Goal: Task Accomplishment & Management: Use online tool/utility

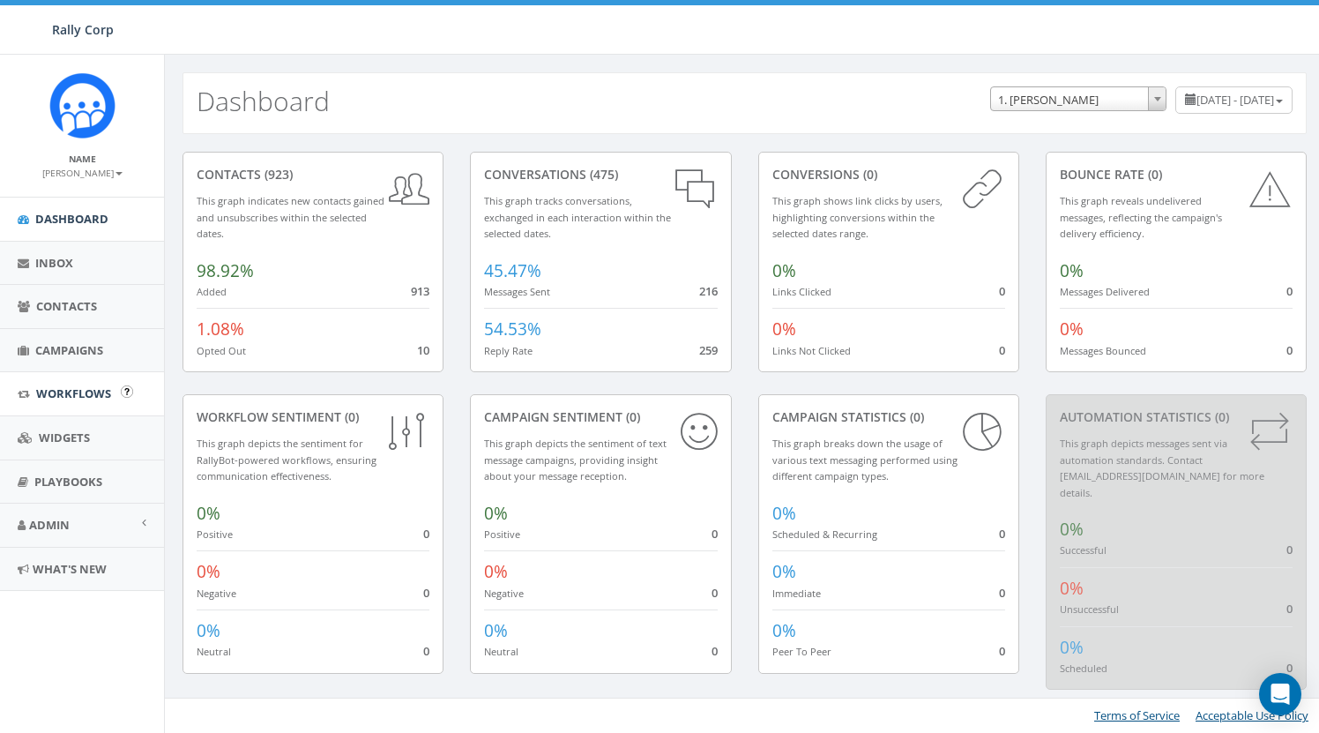
click at [71, 388] on span "Workflows" at bounding box center [73, 393] width 75 height 16
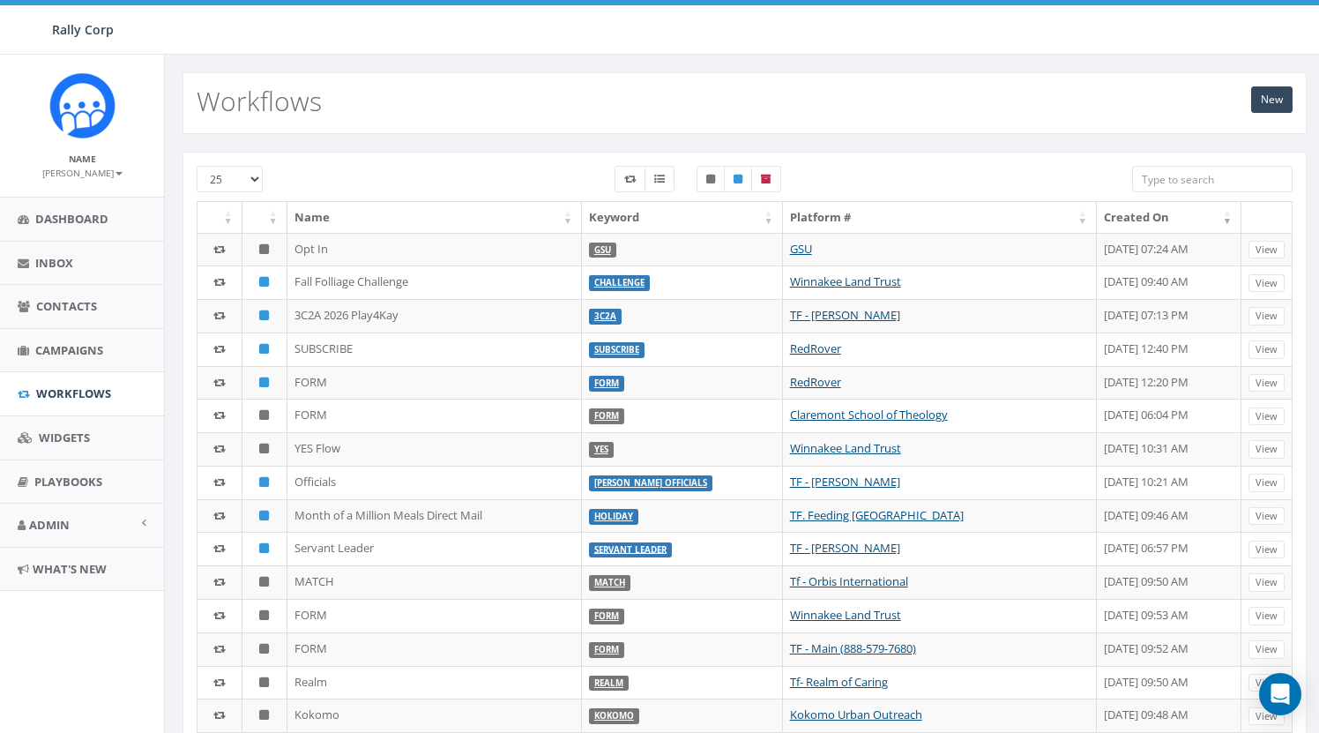
click at [1213, 173] on input "search" at bounding box center [1212, 179] width 161 height 26
paste input "Contact"
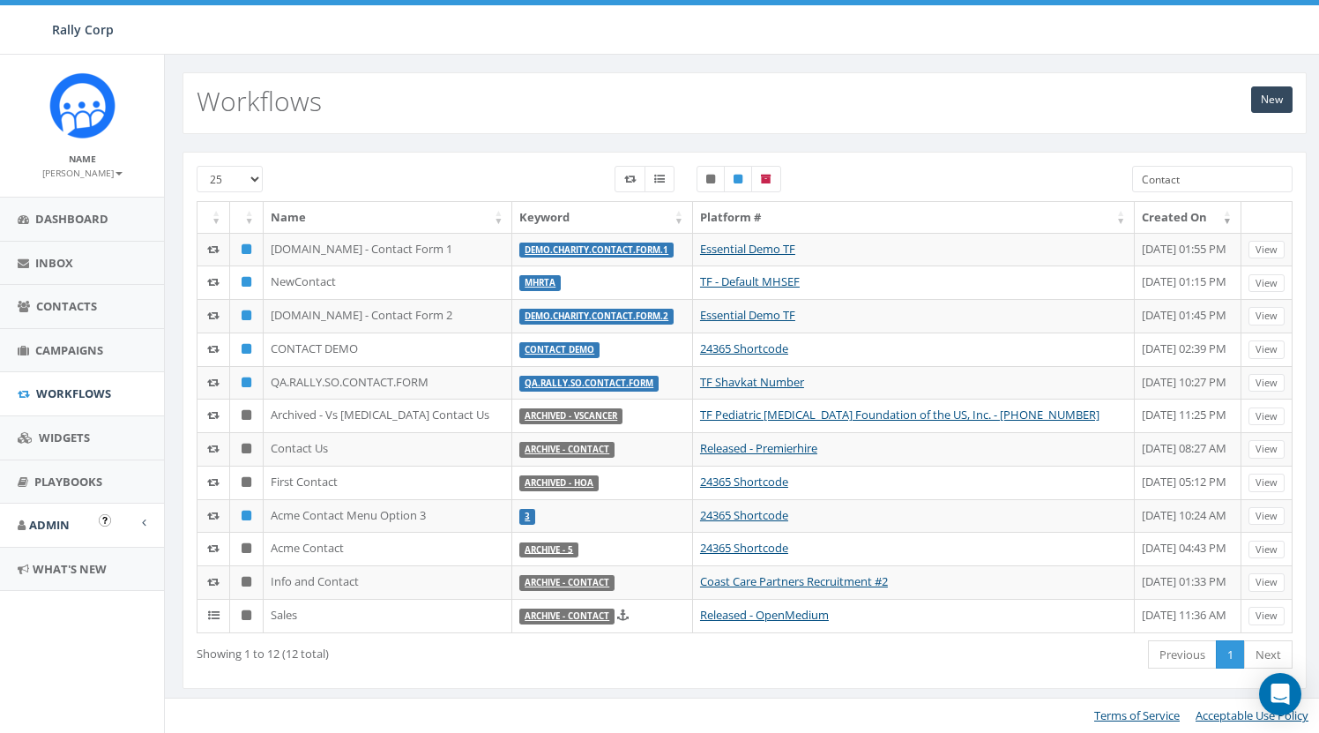
type input "Contact"
click at [69, 517] on span "Admin" at bounding box center [49, 525] width 41 height 16
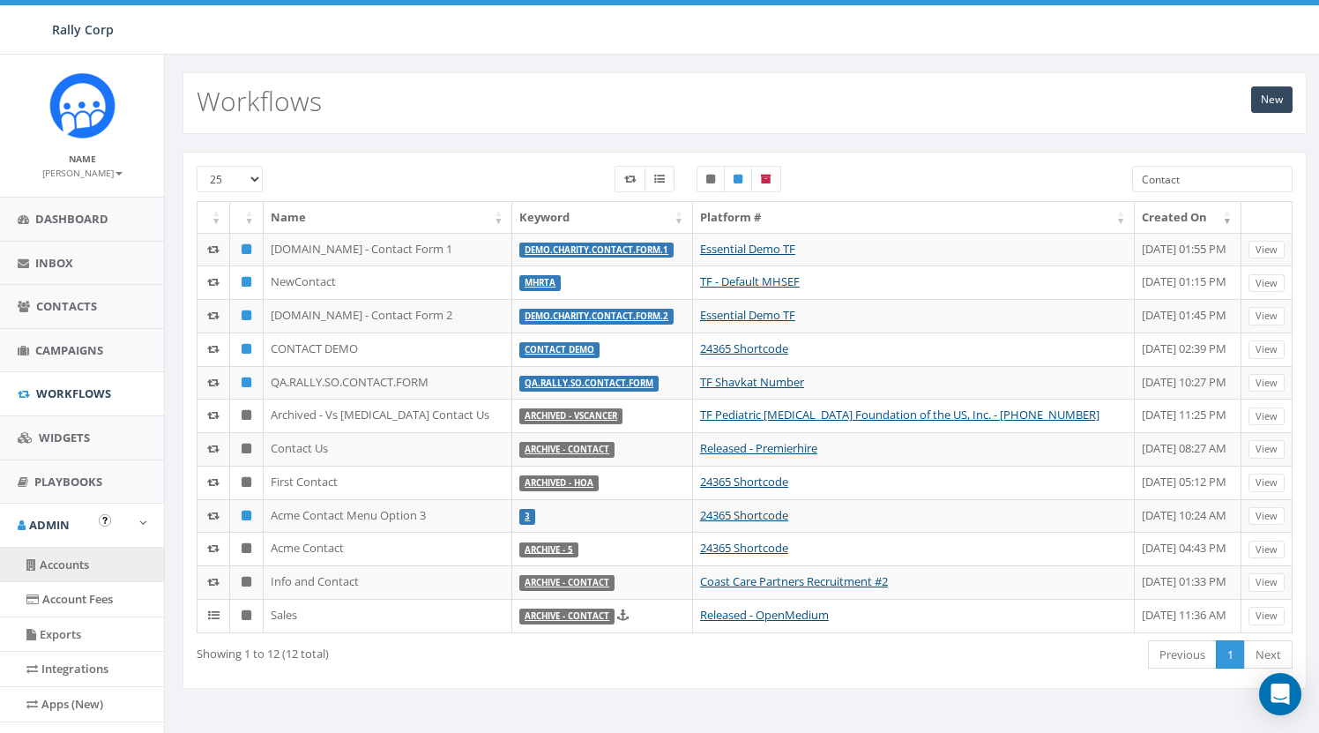
click at [83, 559] on link "Accounts" at bounding box center [82, 565] width 164 height 34
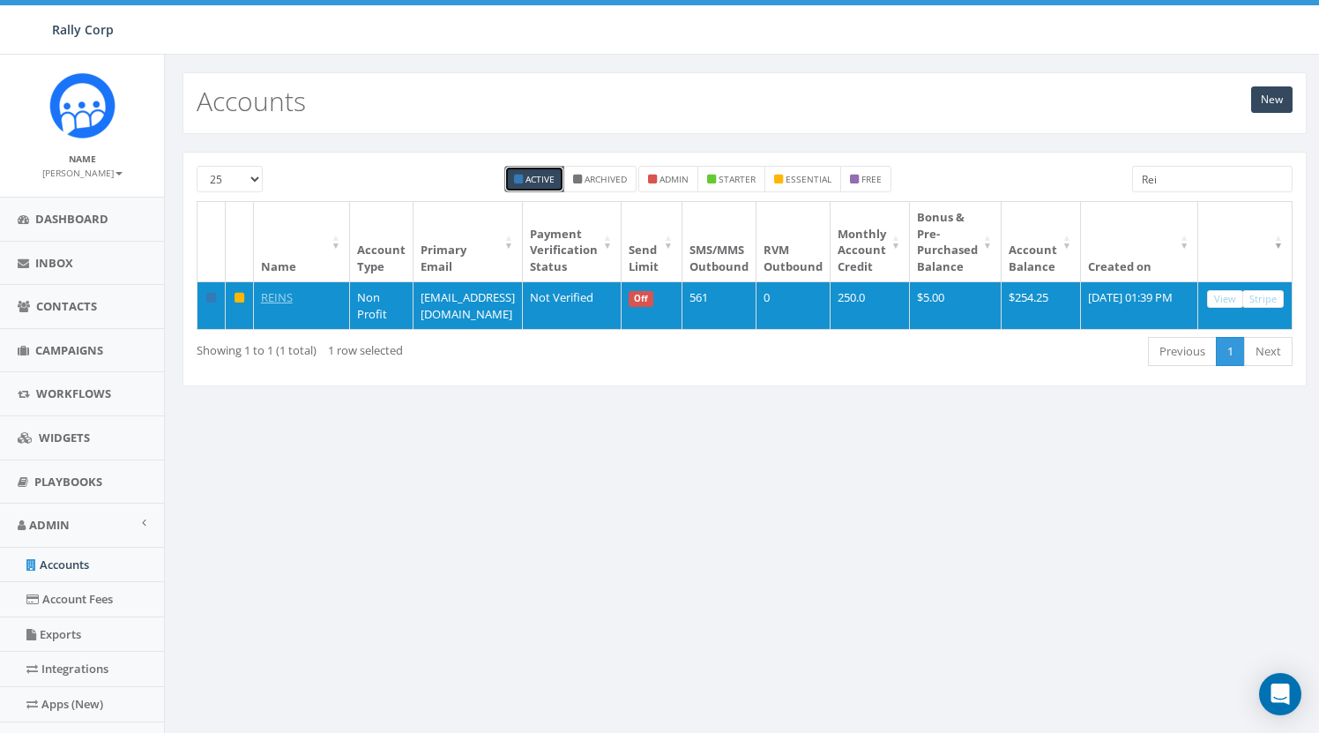
click at [1186, 172] on input "Rei" at bounding box center [1212, 179] width 161 height 26
paste input "National Coalition for Cancer Survivorship"
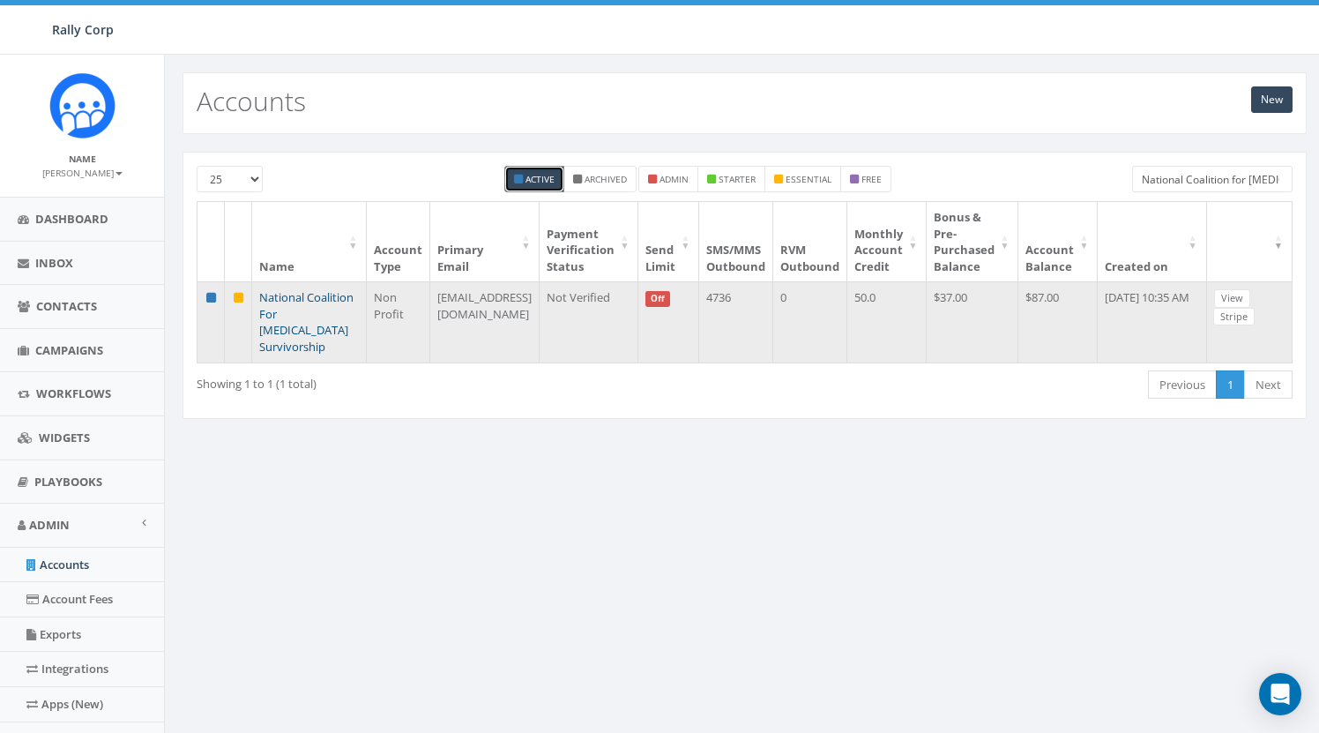
type input "National Coalition for Cancer Survivorship"
click at [299, 311] on link "National Coalition For [MEDICAL_DATA] Survivorship" at bounding box center [306, 321] width 94 height 65
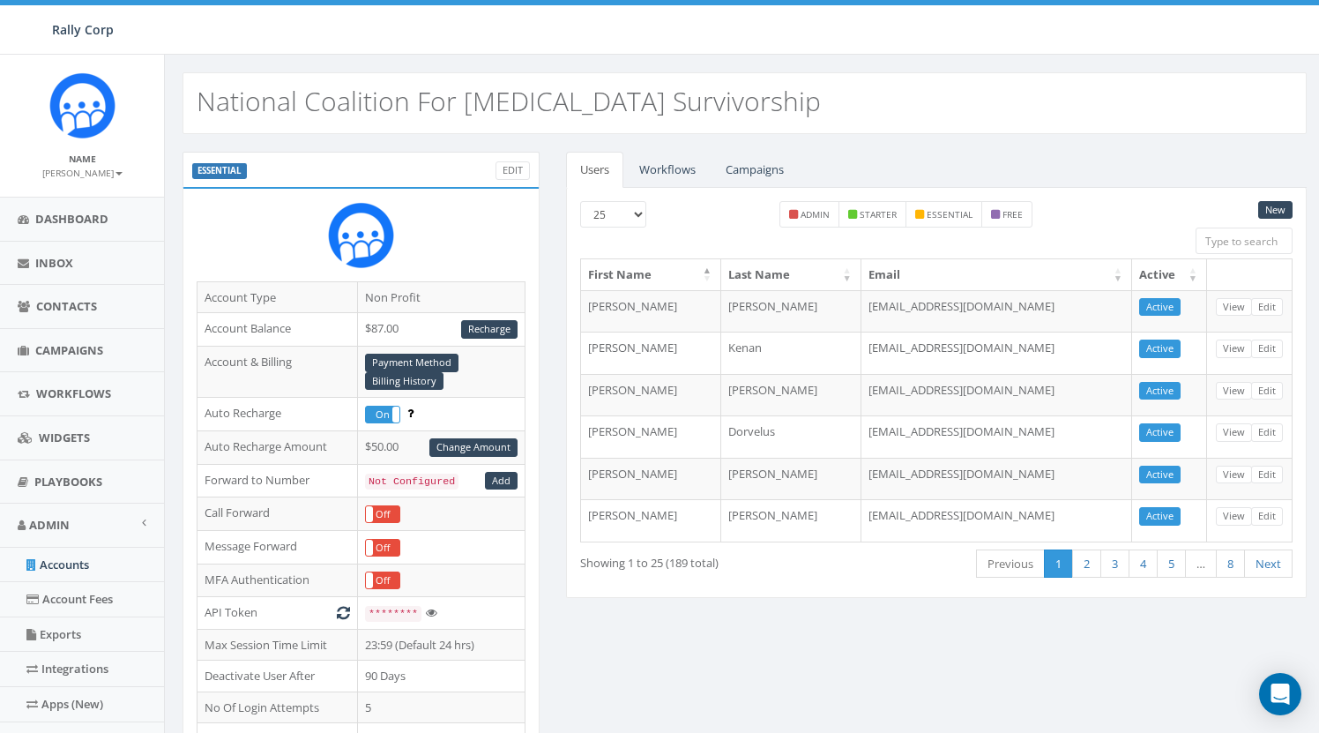
click at [212, 108] on h2 "National Coalition For [MEDICAL_DATA] Survivorship" at bounding box center [509, 100] width 624 height 29
click at [213, 108] on h2 "National Coalition For [MEDICAL_DATA] Survivorship" at bounding box center [509, 100] width 624 height 29
click at [219, 108] on h2 "National Coalition For Cancer Survivorship" at bounding box center [509, 100] width 624 height 29
click at [214, 108] on h2 "National Coalition For [MEDICAL_DATA] Survivorship" at bounding box center [509, 100] width 624 height 29
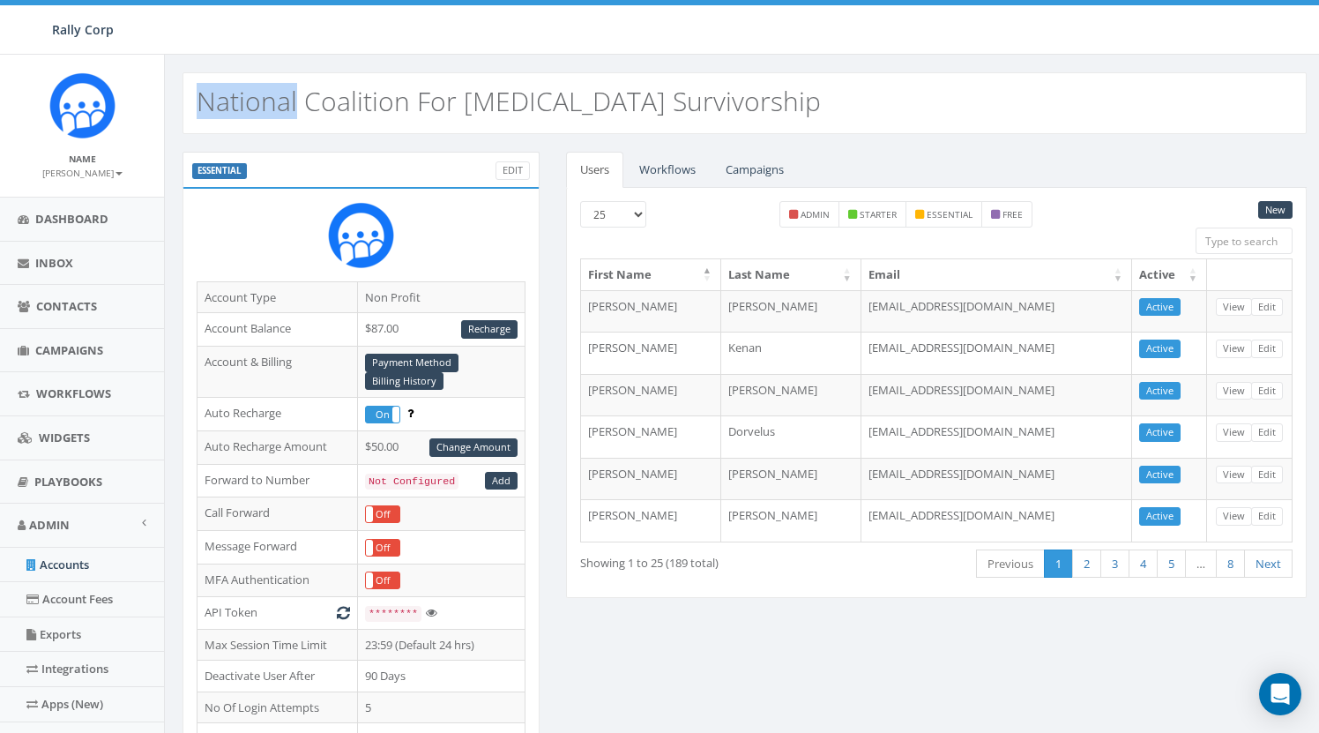
click at [214, 108] on h2 "National Coalition For [MEDICAL_DATA] Survivorship" at bounding box center [509, 100] width 624 height 29
click at [214, 102] on h2 "National Coalition For [MEDICAL_DATA] Survivorship" at bounding box center [509, 100] width 624 height 29
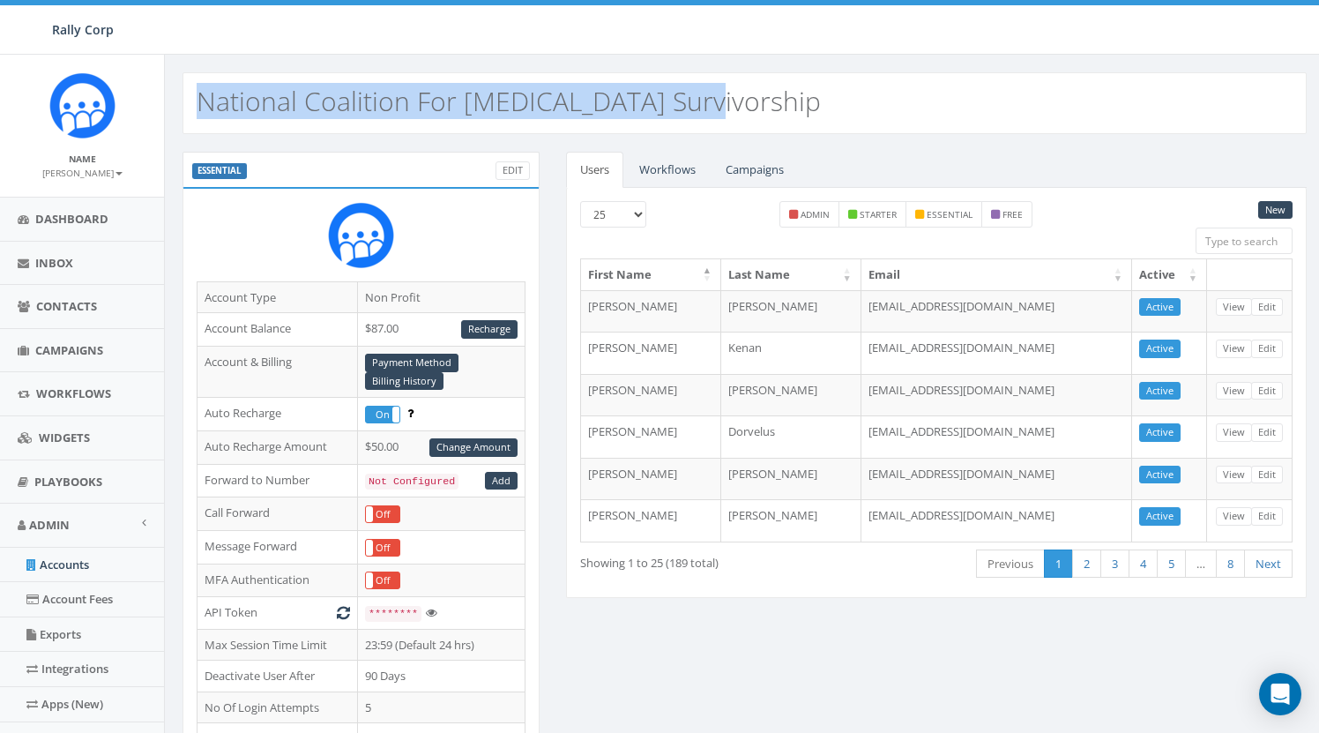
drag, startPoint x: 198, startPoint y: 101, endPoint x: 696, endPoint y: 94, distance: 497.4
click at [696, 94] on div "National Coalition For [MEDICAL_DATA] Survivorship" at bounding box center [745, 103] width 1124 height 62
copy h2 "National Coalition For [MEDICAL_DATA] Survivorship"
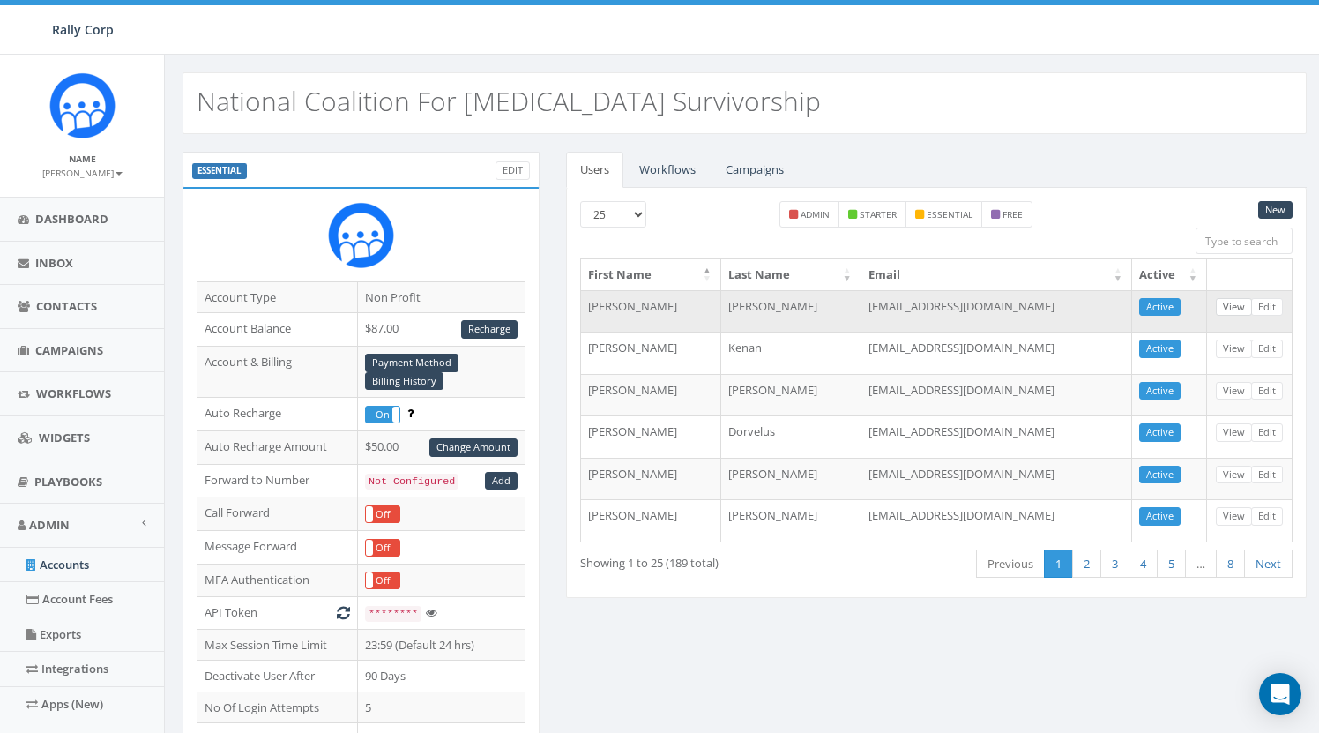
click at [1217, 308] on link "View" at bounding box center [1234, 307] width 36 height 19
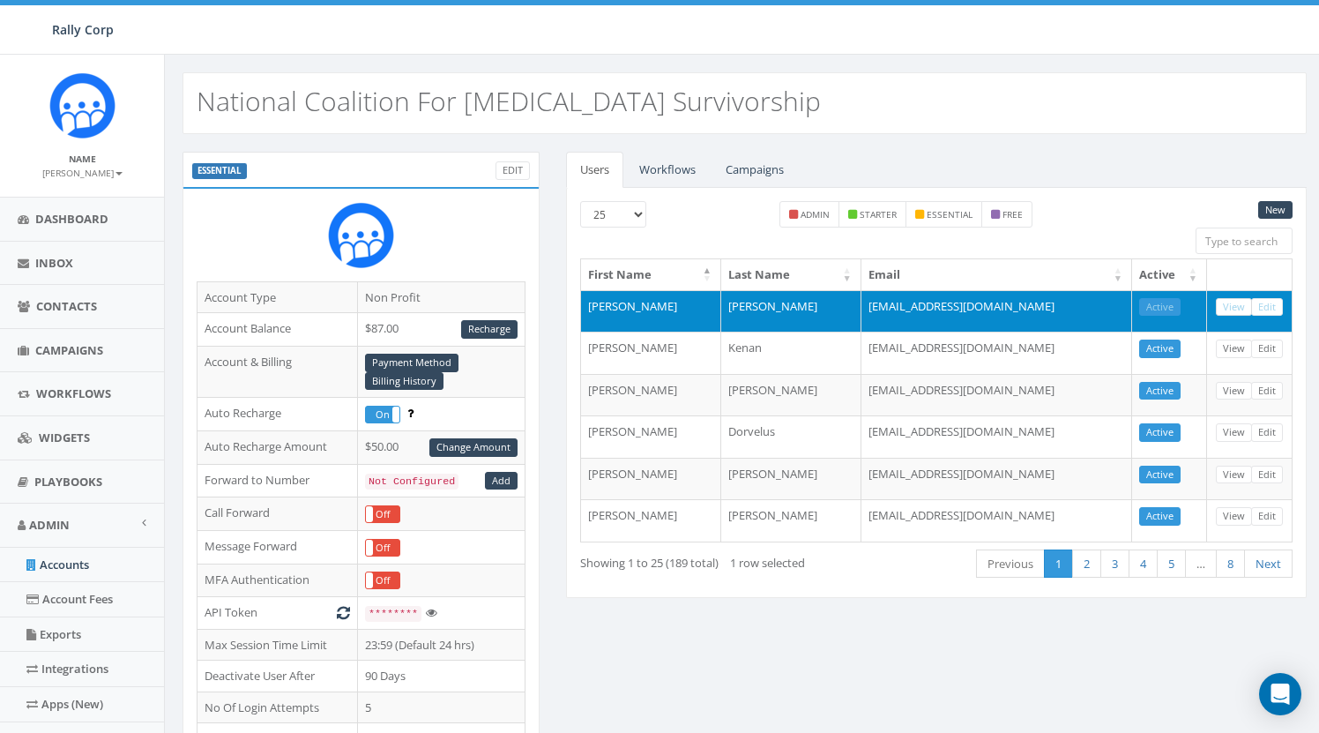
click at [1236, 309] on link "View" at bounding box center [1234, 307] width 36 height 19
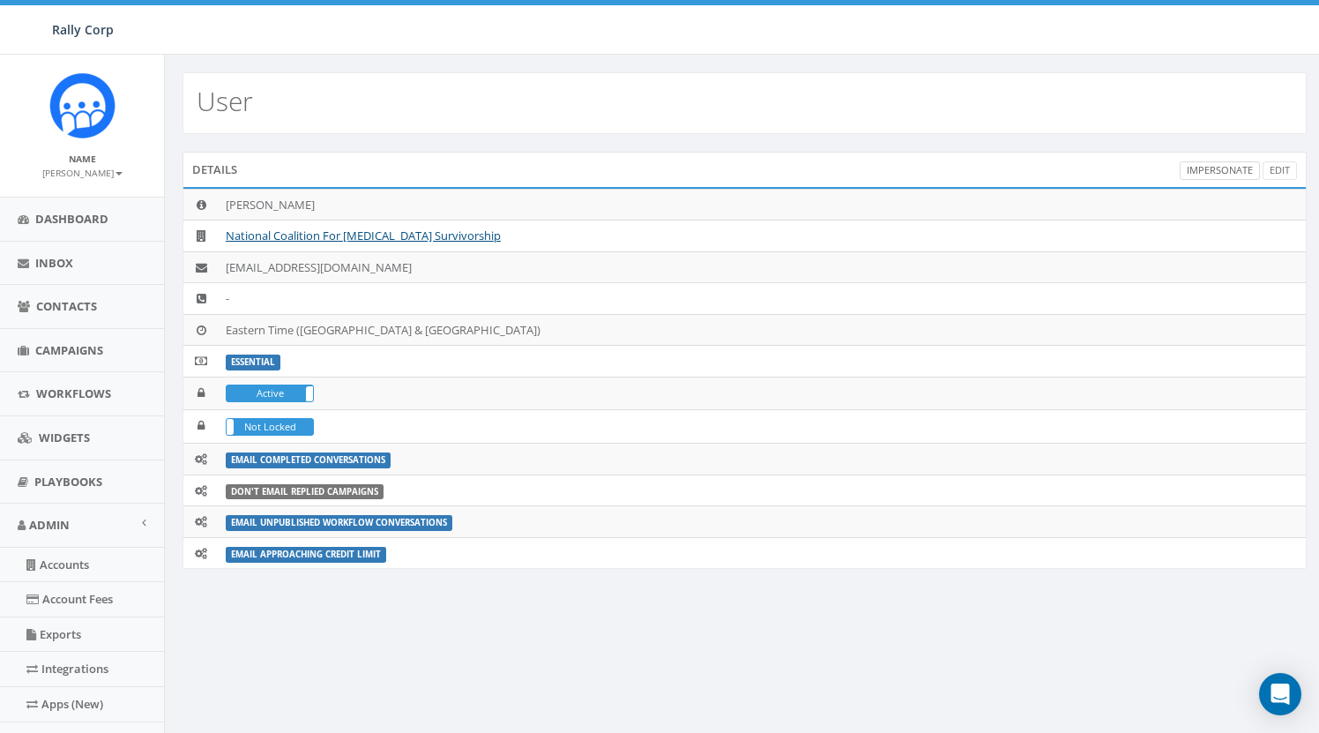
click at [1228, 172] on link "Impersonate" at bounding box center [1220, 170] width 80 height 19
